Goal: Task Accomplishment & Management: Complete application form

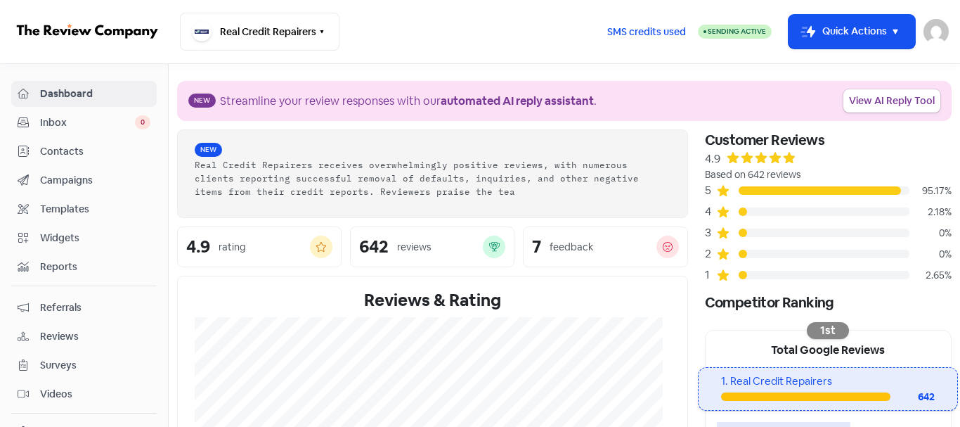
click at [119, 150] on span "Contacts" at bounding box center [95, 151] width 110 height 15
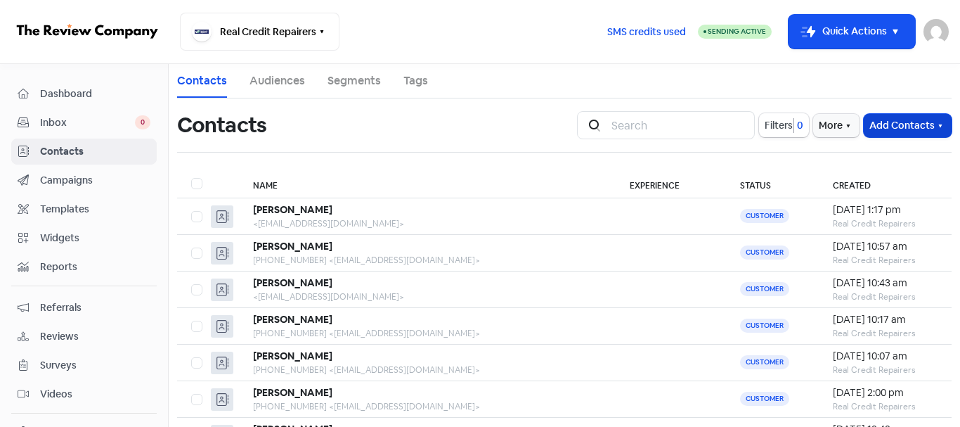
click at [896, 128] on button "Add Contacts" at bounding box center [908, 125] width 88 height 23
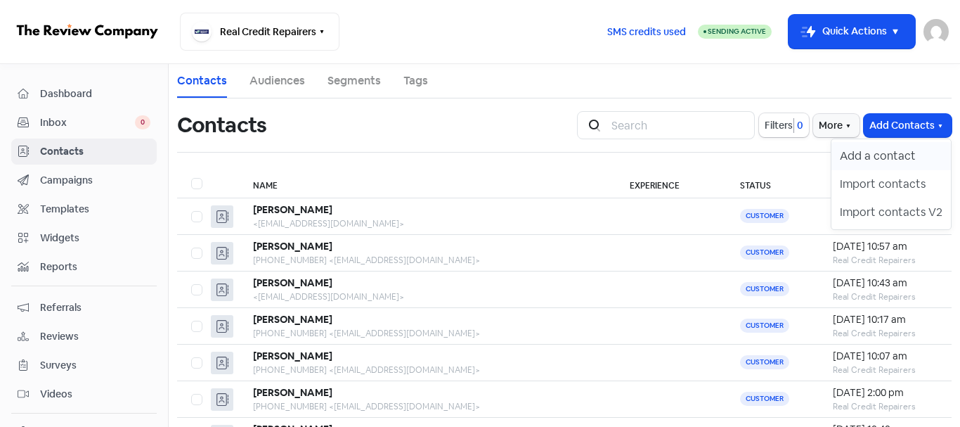
click at [885, 153] on button "Add a contact" at bounding box center [892, 156] width 120 height 28
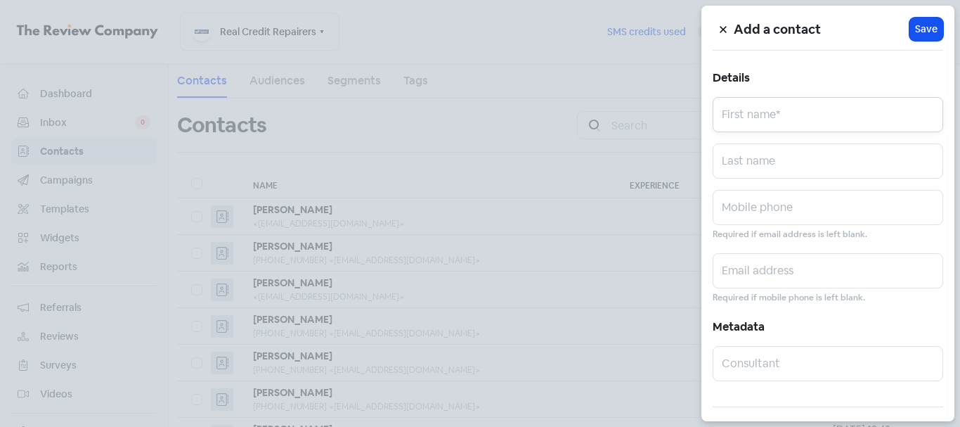
click at [756, 110] on input "text" at bounding box center [828, 114] width 231 height 35
paste input "[PERSON_NAME]"
click at [764, 115] on input "[PERSON_NAME]" at bounding box center [828, 114] width 231 height 35
type input "JACK"
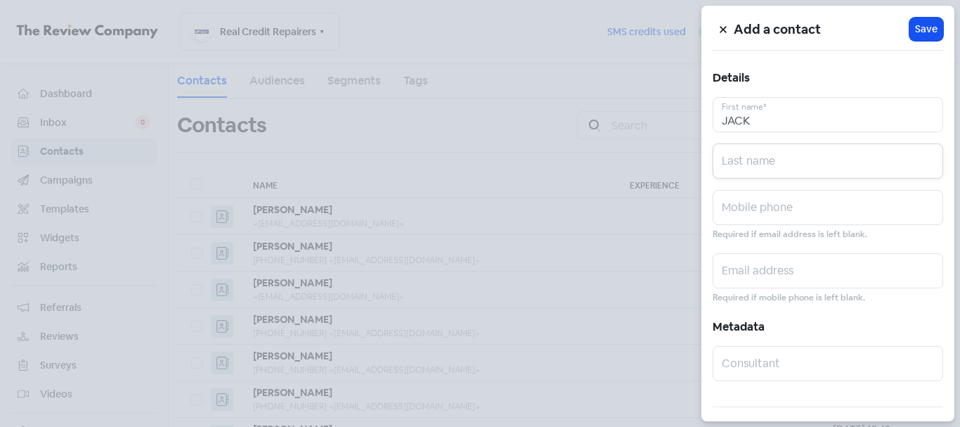
paste input "[PERSON_NAME]"
type input "[PERSON_NAME]"
click at [782, 208] on input "text" at bounding box center [828, 207] width 231 height 35
paste input "0484344854"
type input "0484344854"
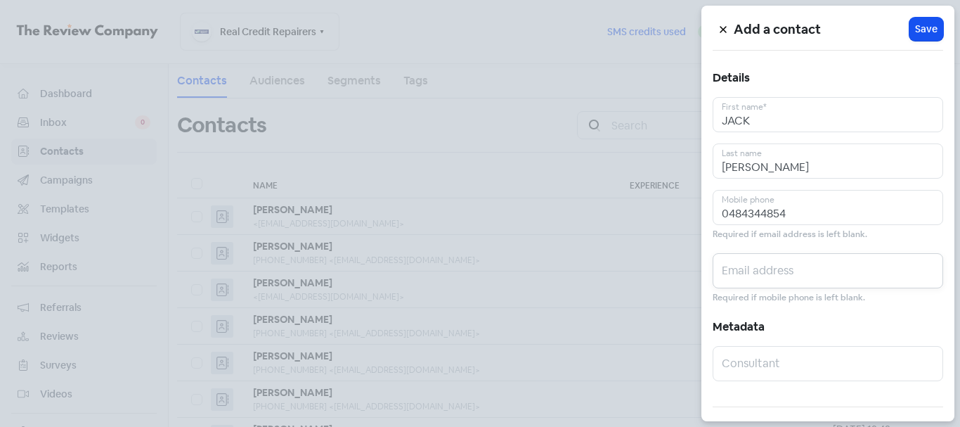
click at [785, 276] on input "text" at bounding box center [828, 270] width 231 height 35
paste input "[EMAIL_ADDRESS][DOMAIN_NAME]"
type input "[EMAIL_ADDRESS][DOMAIN_NAME]"
click at [915, 29] on span "Save" at bounding box center [926, 29] width 22 height 15
